Goal: Information Seeking & Learning: Find specific fact

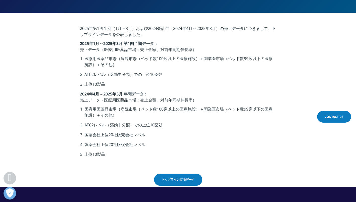
scroll to position [184, 0]
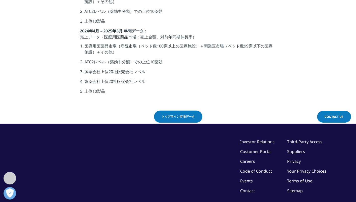
click at [168, 114] on link "トップライン市場データ" at bounding box center [178, 117] width 48 height 12
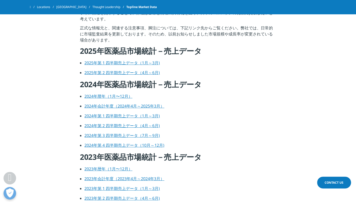
scroll to position [176, 0]
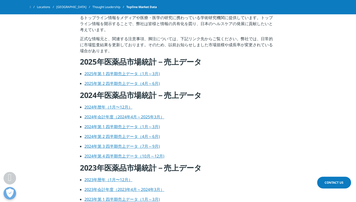
click at [110, 107] on link "2024年暦年（1月〜12月）" at bounding box center [108, 107] width 48 height 6
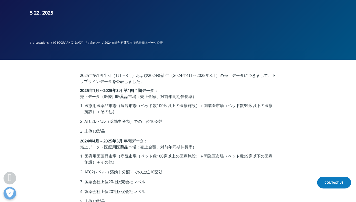
scroll to position [59, 0]
